Goal: Information Seeking & Learning: Learn about a topic

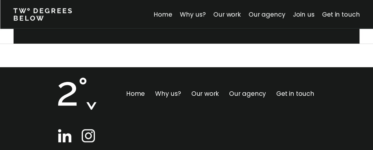
scroll to position [272, 0]
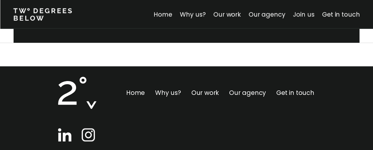
click at [303, 16] on link "Join us" at bounding box center [304, 14] width 22 height 9
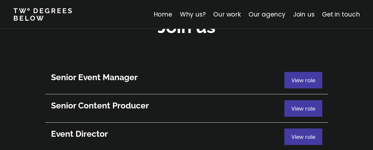
scroll to position [3243, 0]
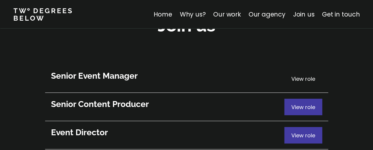
click at [296, 75] on span "View role" at bounding box center [303, 78] width 24 height 7
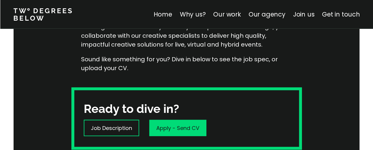
scroll to position [142, 0]
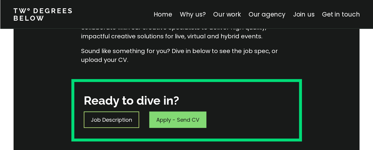
click at [106, 127] on div "Job Description" at bounding box center [111, 119] width 55 height 17
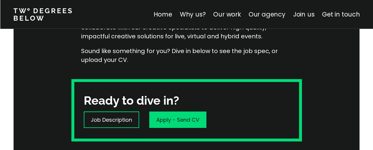
click at [253, 14] on link "Our agency" at bounding box center [266, 14] width 37 height 9
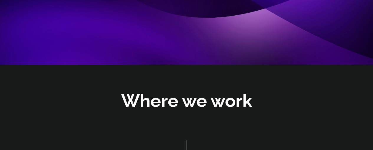
scroll to position [1801, 0]
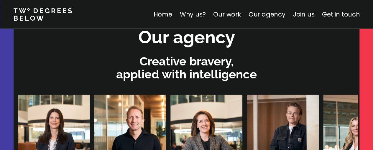
click at [305, 14] on link "Join us" at bounding box center [304, 14] width 22 height 9
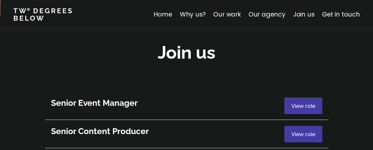
scroll to position [3210, 0]
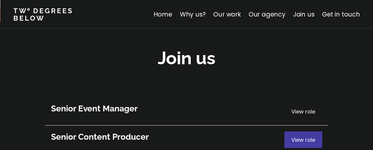
click at [307, 108] on span "View role" at bounding box center [303, 111] width 24 height 7
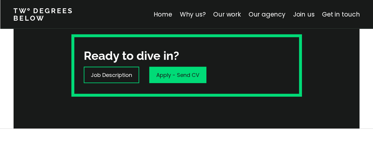
scroll to position [189, 0]
